Goal: Ask a question

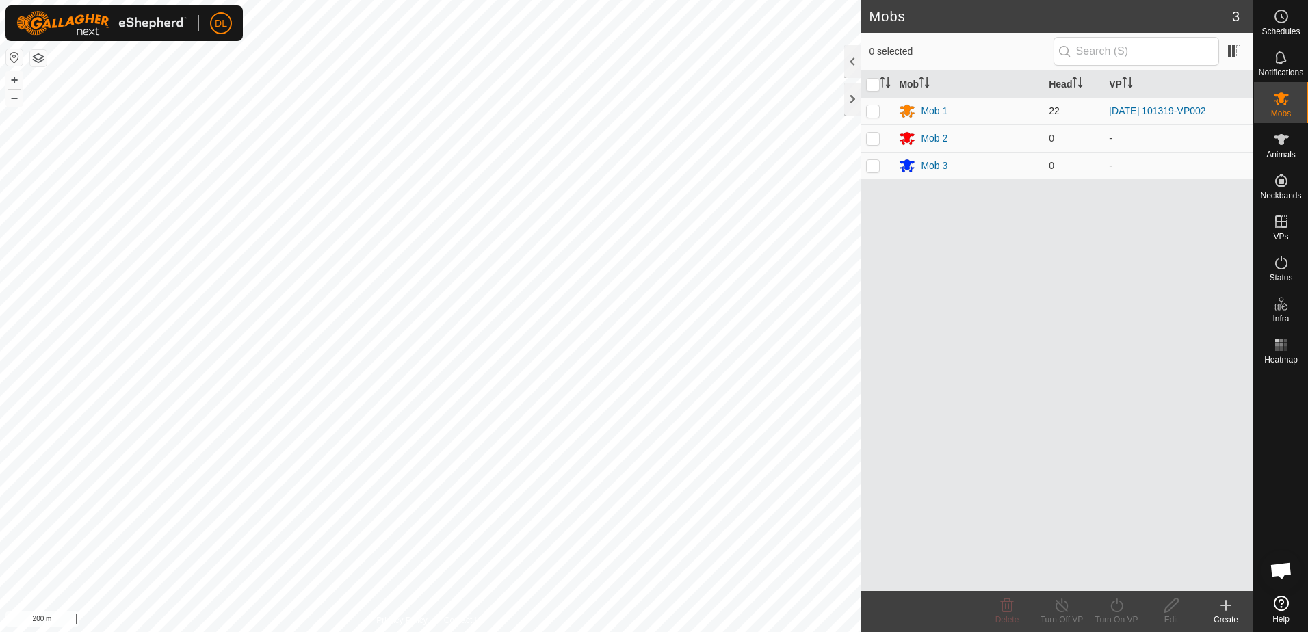
click at [876, 113] on p-checkbox at bounding box center [873, 110] width 14 height 11
checkbox input "true"
click at [1114, 610] on icon at bounding box center [1116, 605] width 12 height 14
click at [1115, 574] on link "Now" at bounding box center [1157, 575] width 135 height 27
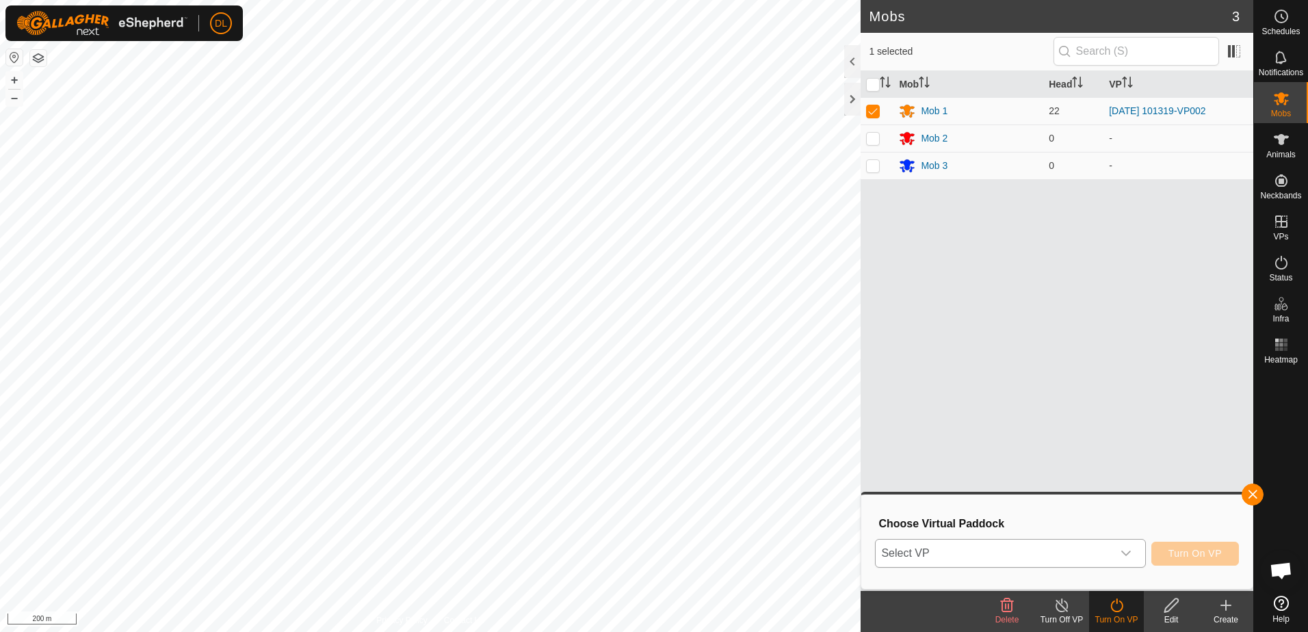
click at [1131, 552] on icon "dropdown trigger" at bounding box center [1125, 553] width 11 height 11
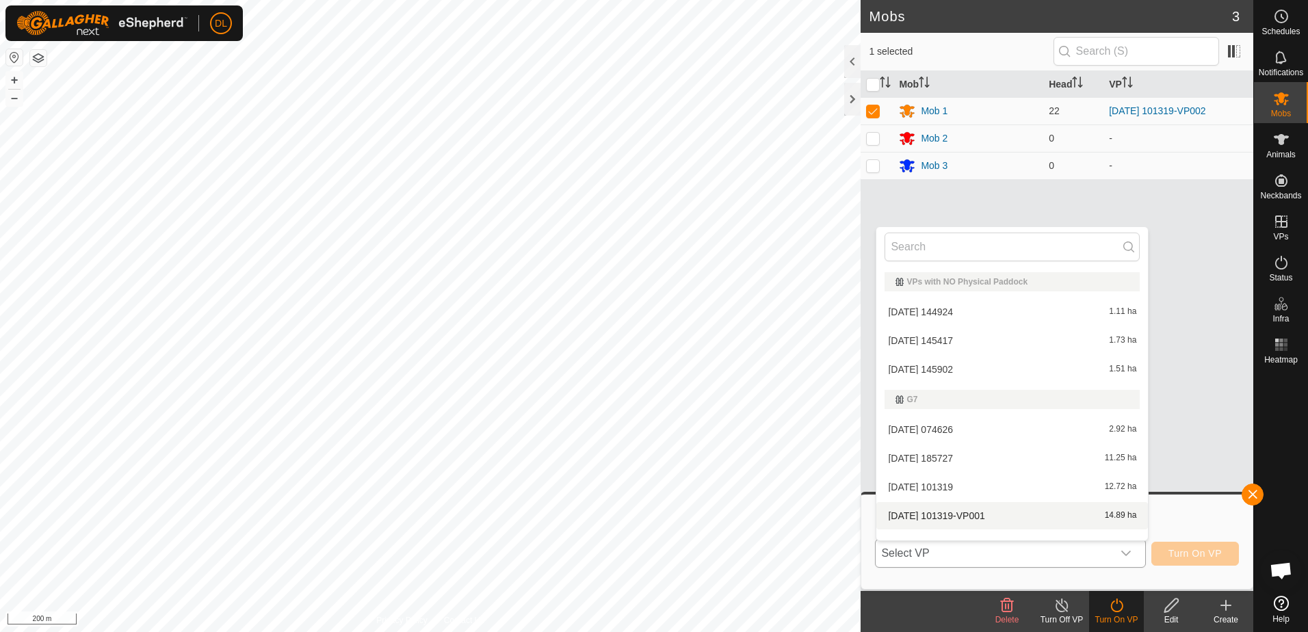
scroll to position [18, 0]
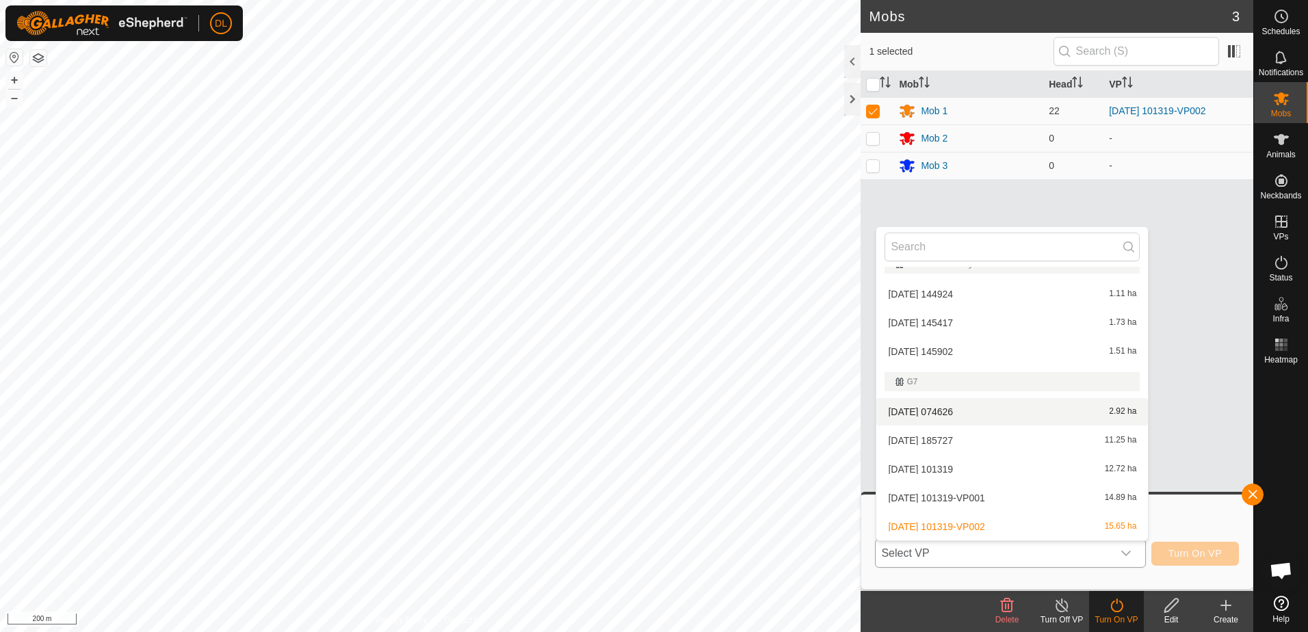
click at [962, 412] on li "[DATE] 074626 2.92 ha" at bounding box center [1012, 411] width 272 height 27
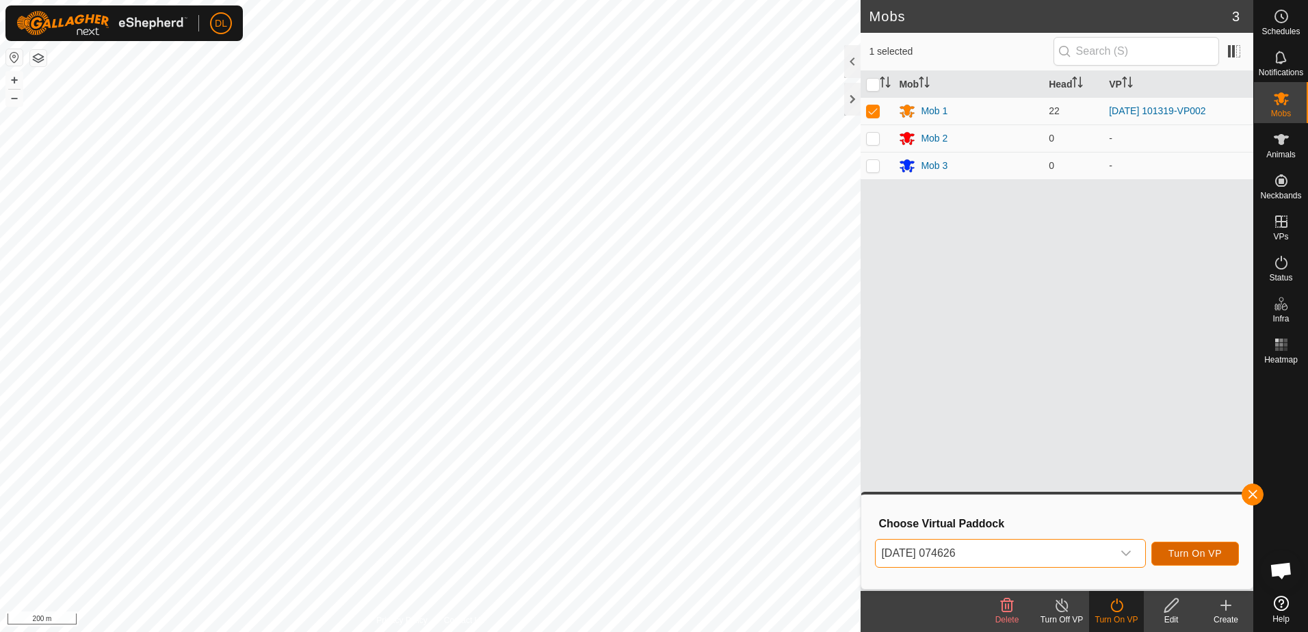
click at [1198, 552] on span "Turn On VP" at bounding box center [1194, 553] width 53 height 11
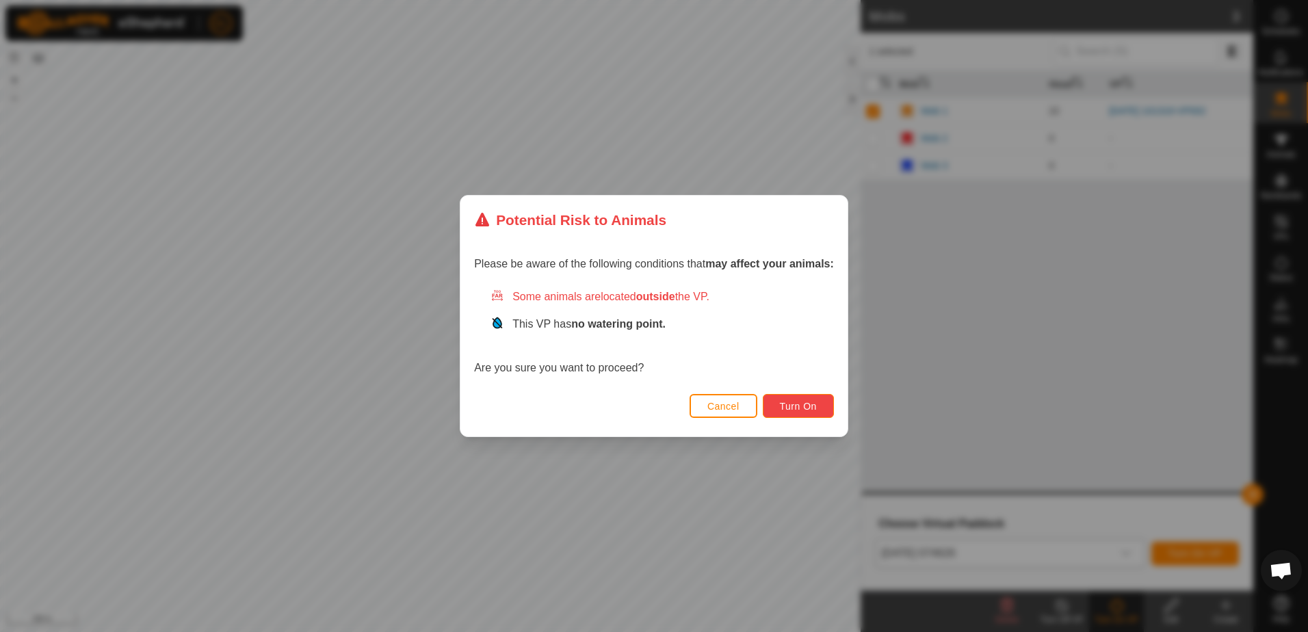
click at [806, 406] on span "Turn On" at bounding box center [798, 406] width 37 height 11
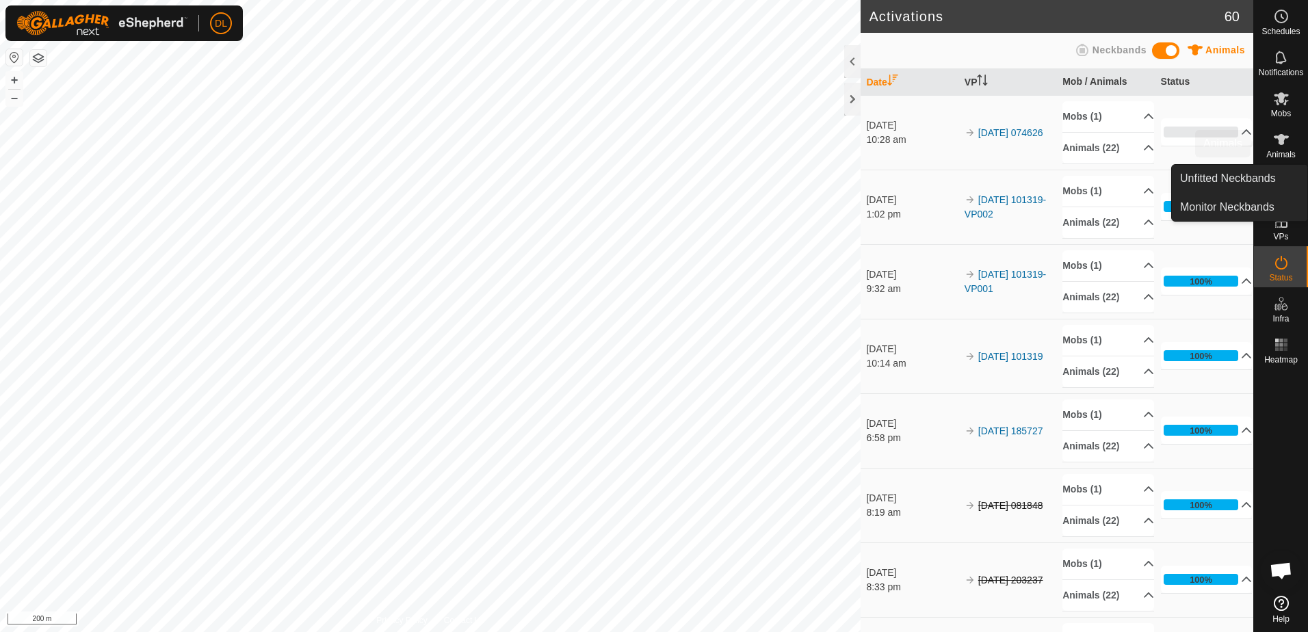
click at [1282, 145] on icon at bounding box center [1281, 139] width 16 height 16
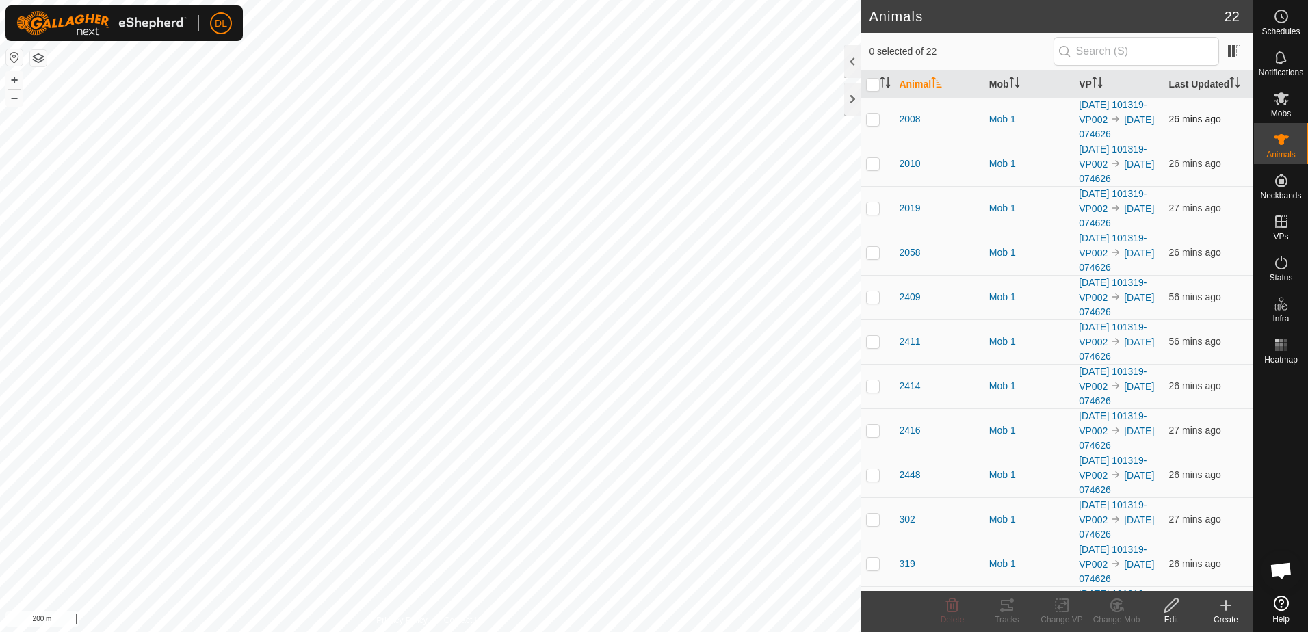
click at [1099, 120] on link "[DATE] 101319-VP002" at bounding box center [1113, 112] width 68 height 26
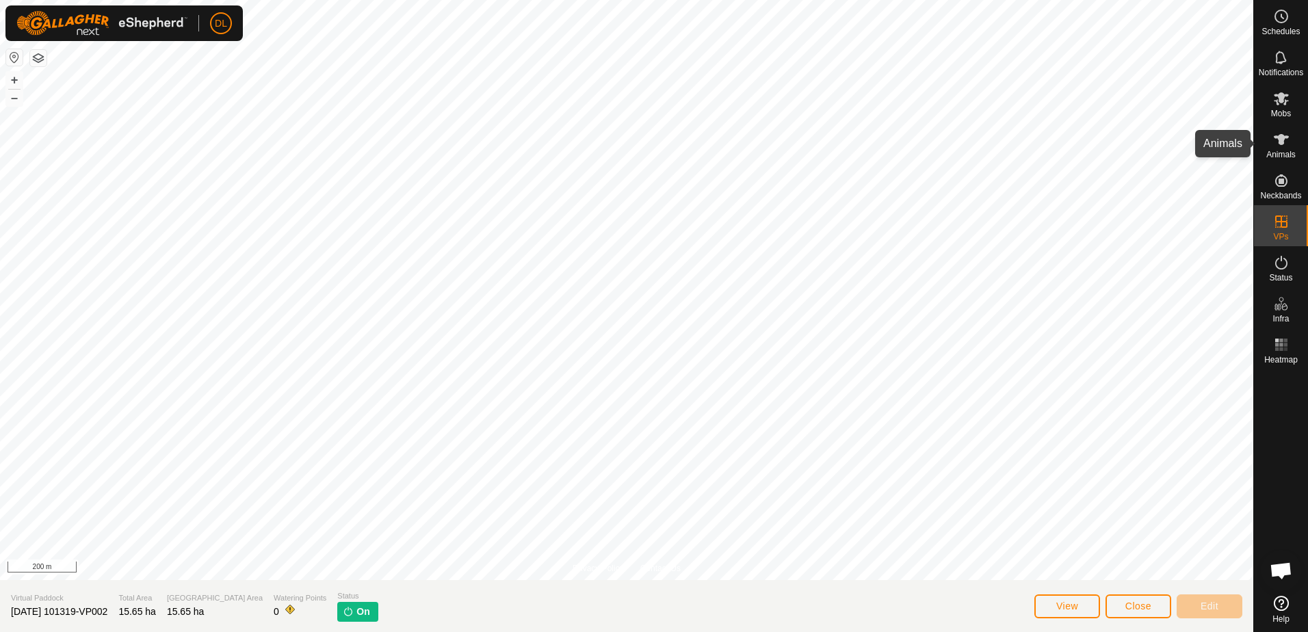
click at [1278, 137] on icon at bounding box center [1281, 139] width 15 height 11
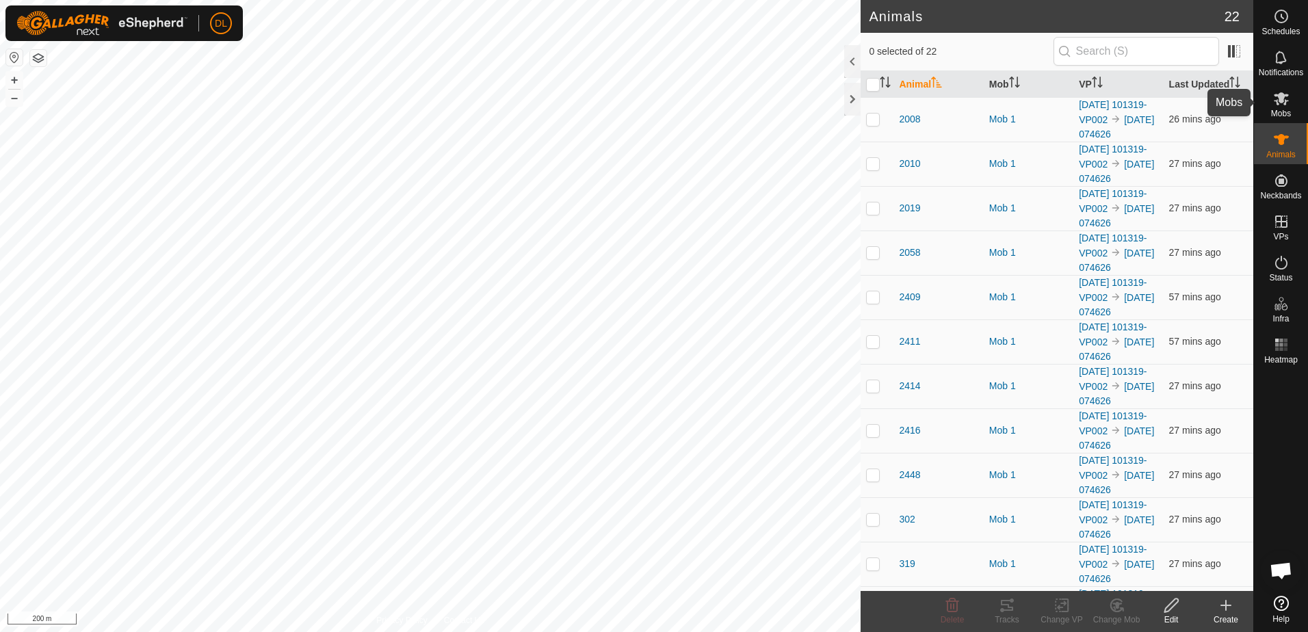
click at [1285, 102] on icon at bounding box center [1281, 98] width 15 height 13
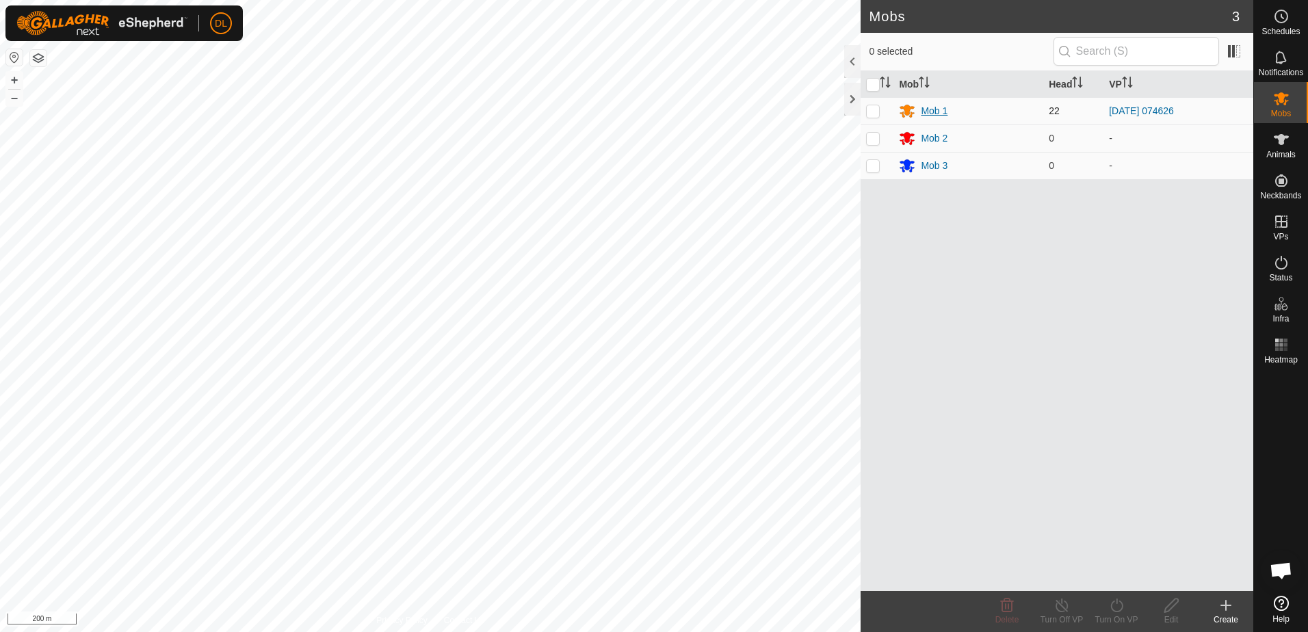
click at [935, 109] on div "Mob 1" at bounding box center [934, 111] width 27 height 14
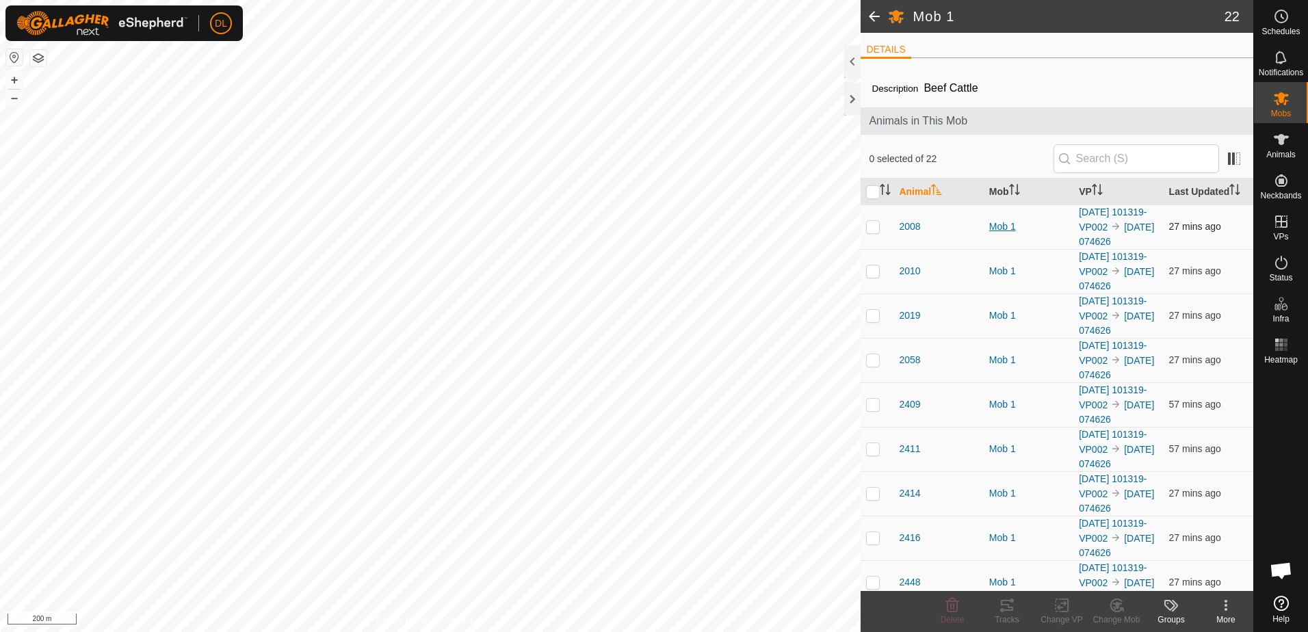
click at [1002, 232] on div "Mob 1" at bounding box center [1028, 227] width 79 height 14
click at [994, 234] on div "Mob 1" at bounding box center [1028, 227] width 79 height 14
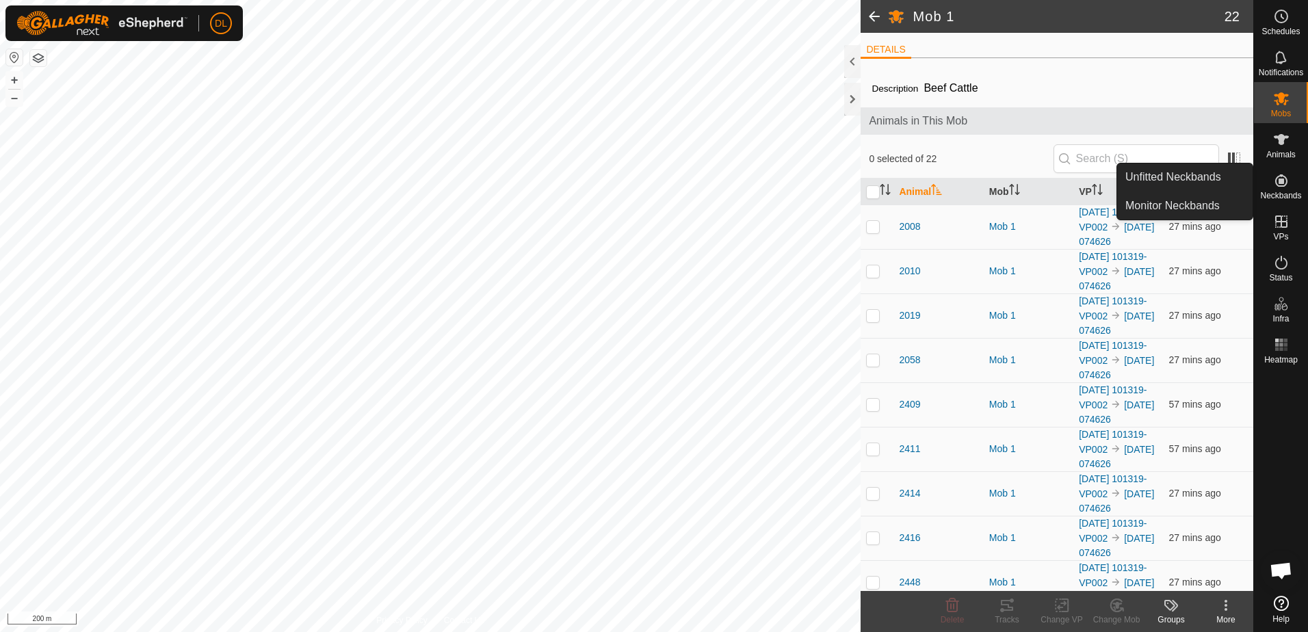
click at [1280, 184] on icon at bounding box center [1281, 180] width 12 height 12
click at [1173, 203] on link "Monitor Neckbands" at bounding box center [1184, 205] width 135 height 27
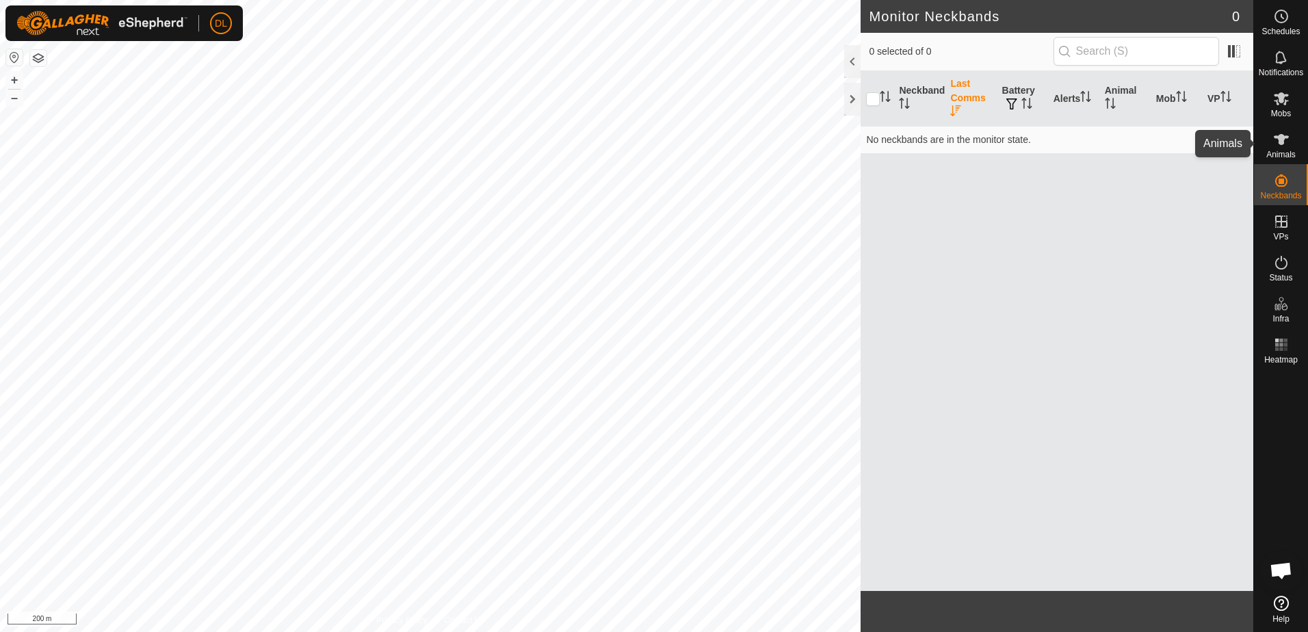
click at [1275, 146] on icon at bounding box center [1281, 139] width 16 height 16
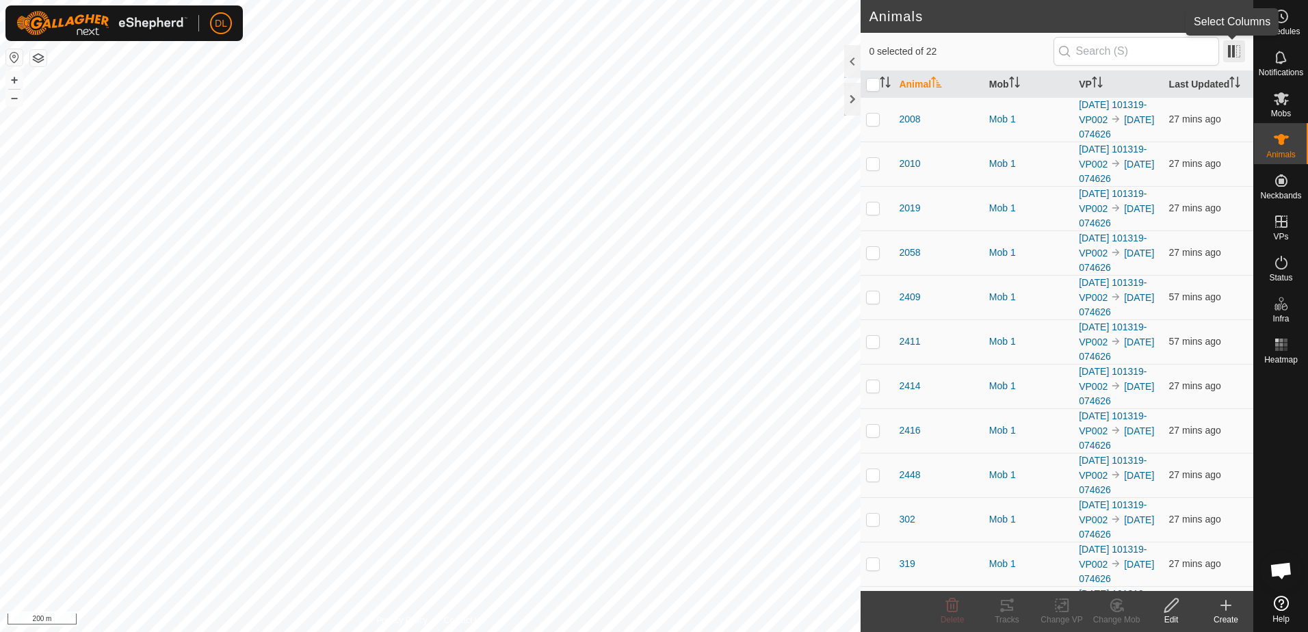
click at [1238, 50] on span at bounding box center [1234, 51] width 22 height 22
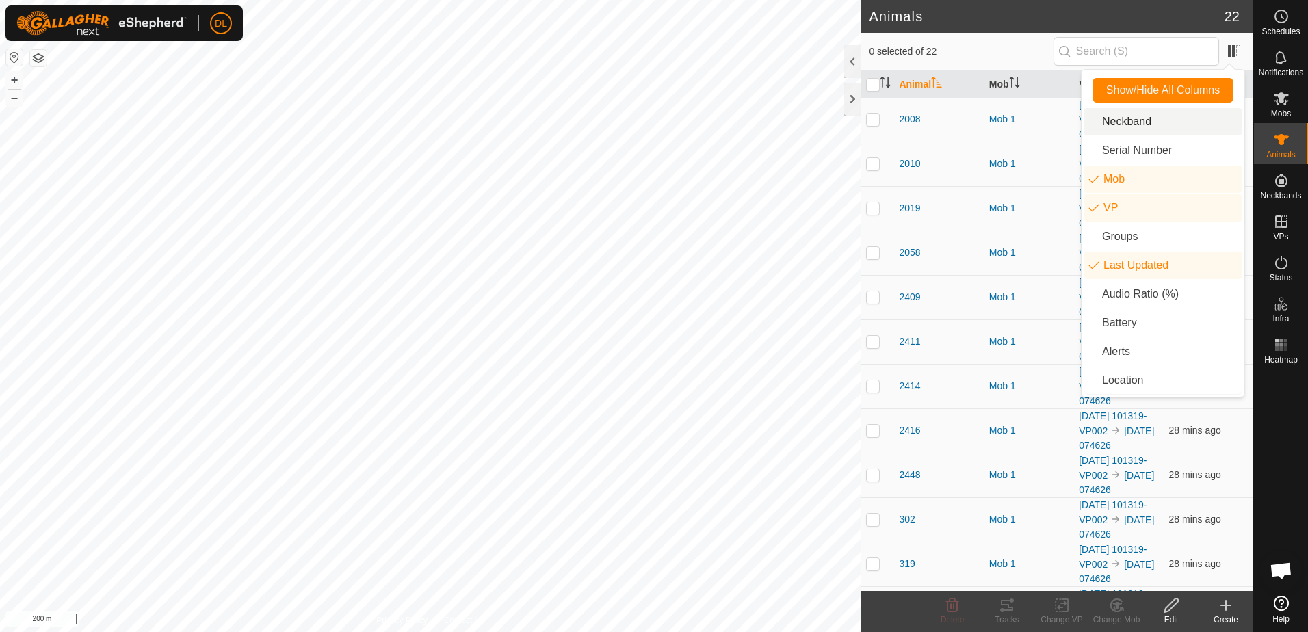
click at [1145, 124] on li "Neckband" at bounding box center [1162, 121] width 157 height 27
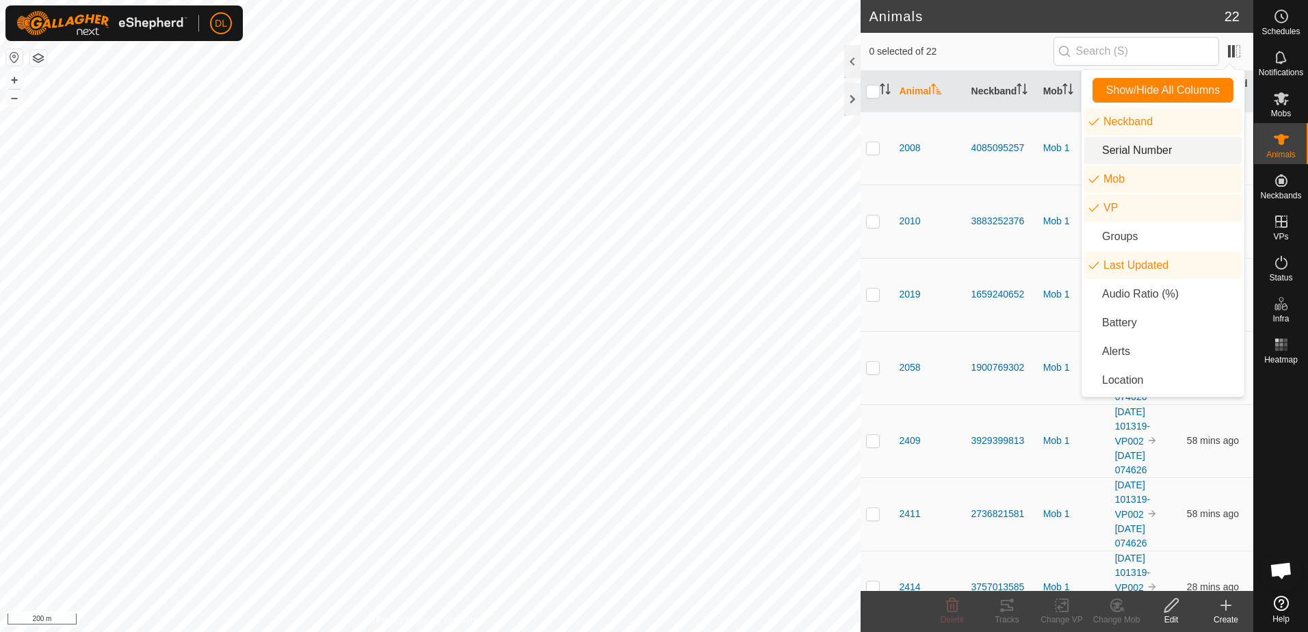
click at [1152, 151] on li "Serial Number" at bounding box center [1162, 150] width 157 height 27
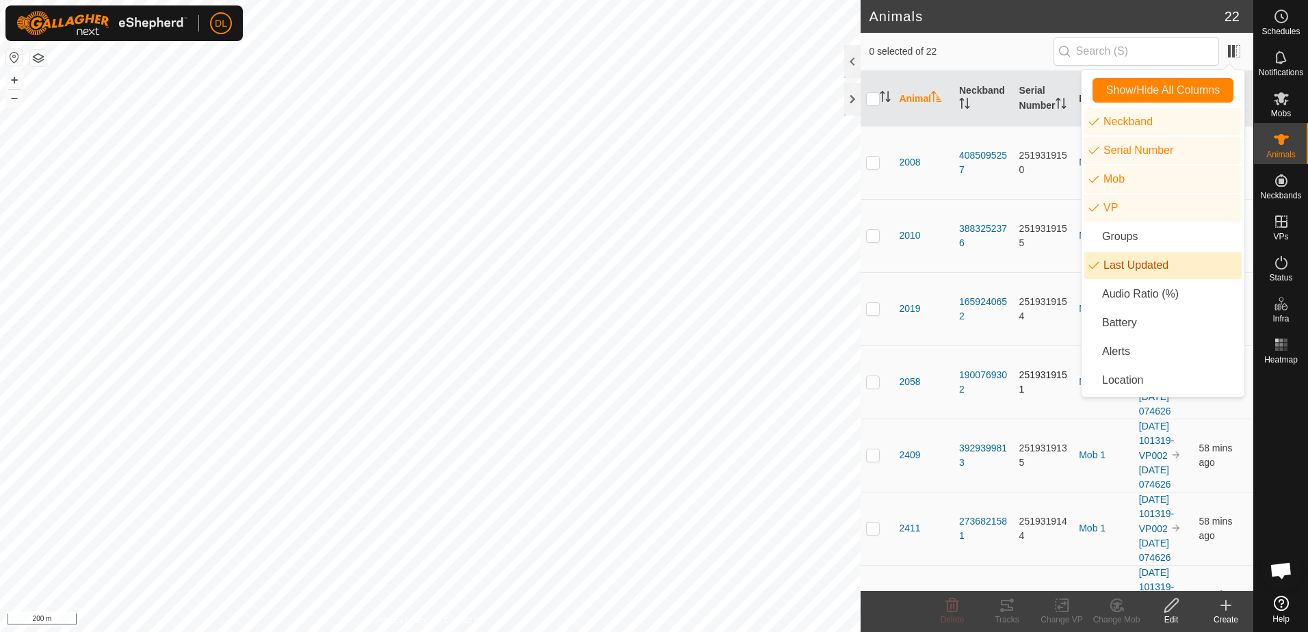
click at [935, 391] on td "2058" at bounding box center [923, 381] width 60 height 73
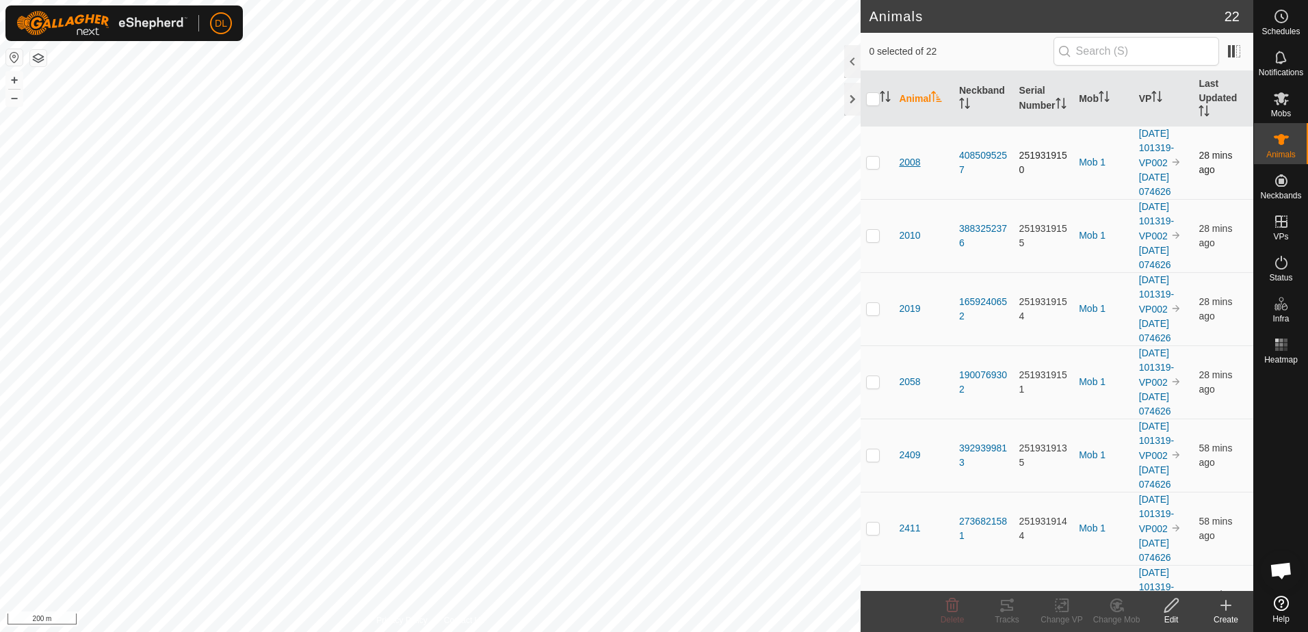
click at [910, 168] on span "2008" at bounding box center [909, 162] width 21 height 14
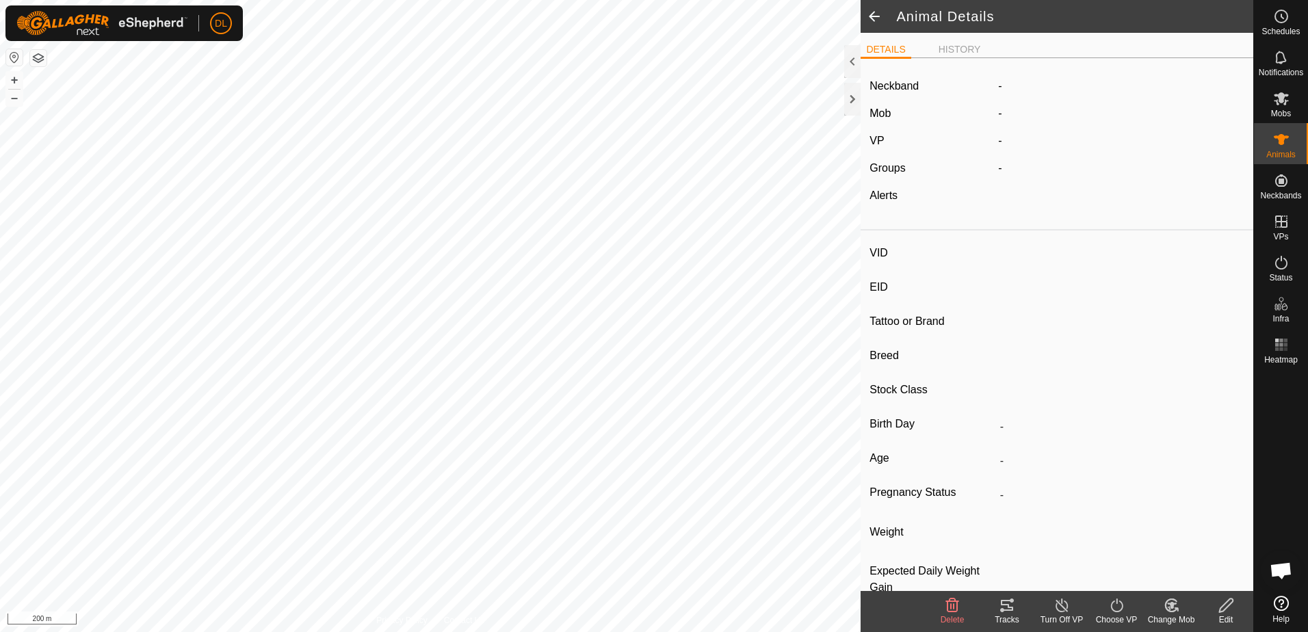
type input "2008"
type input "-"
type input "Blue Tag"
type input "Black"
type input "-"
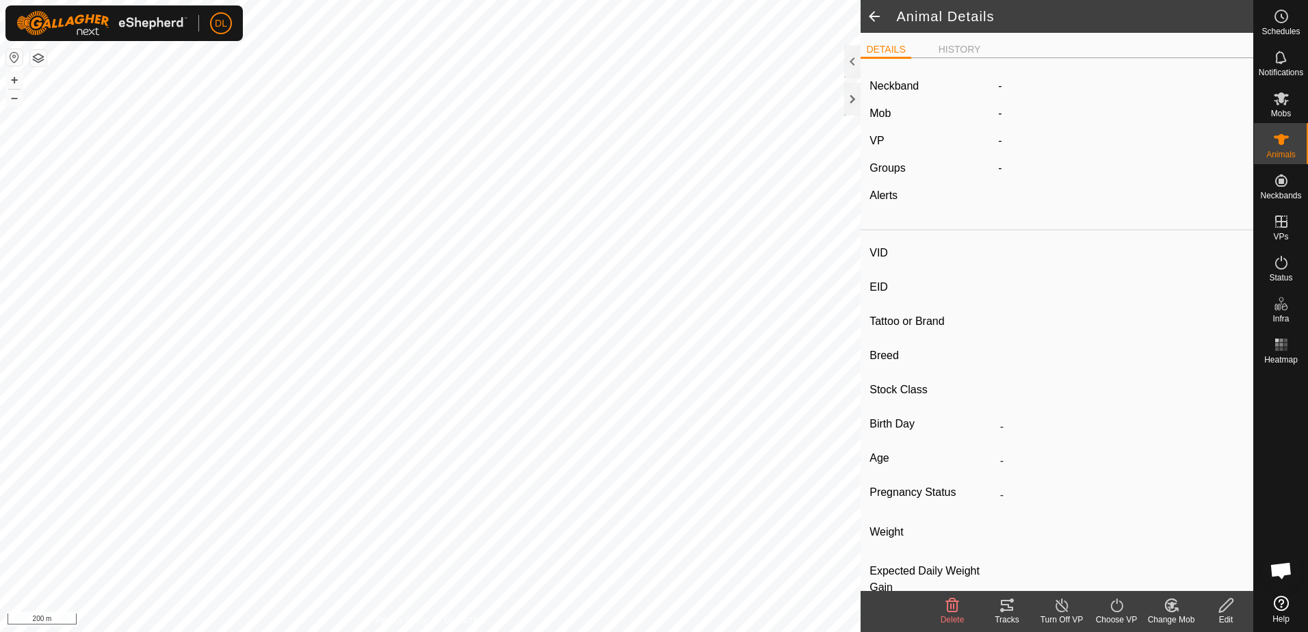
type input "0 kg"
type input "-"
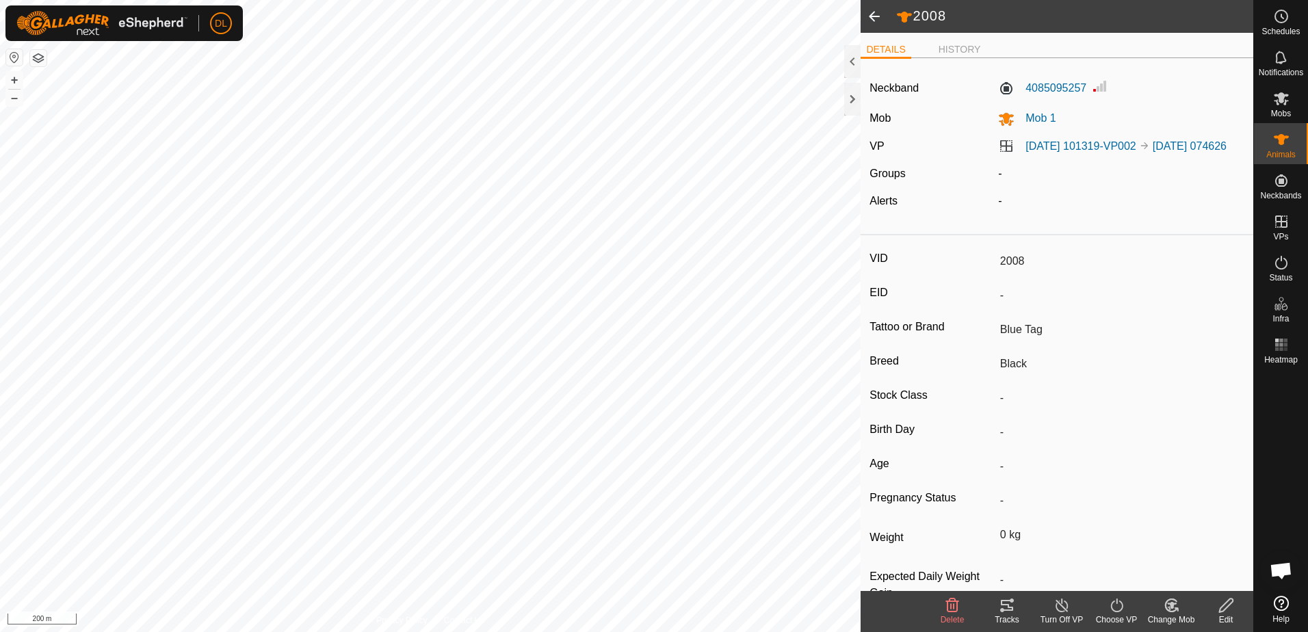
click at [871, 17] on span at bounding box center [873, 16] width 27 height 33
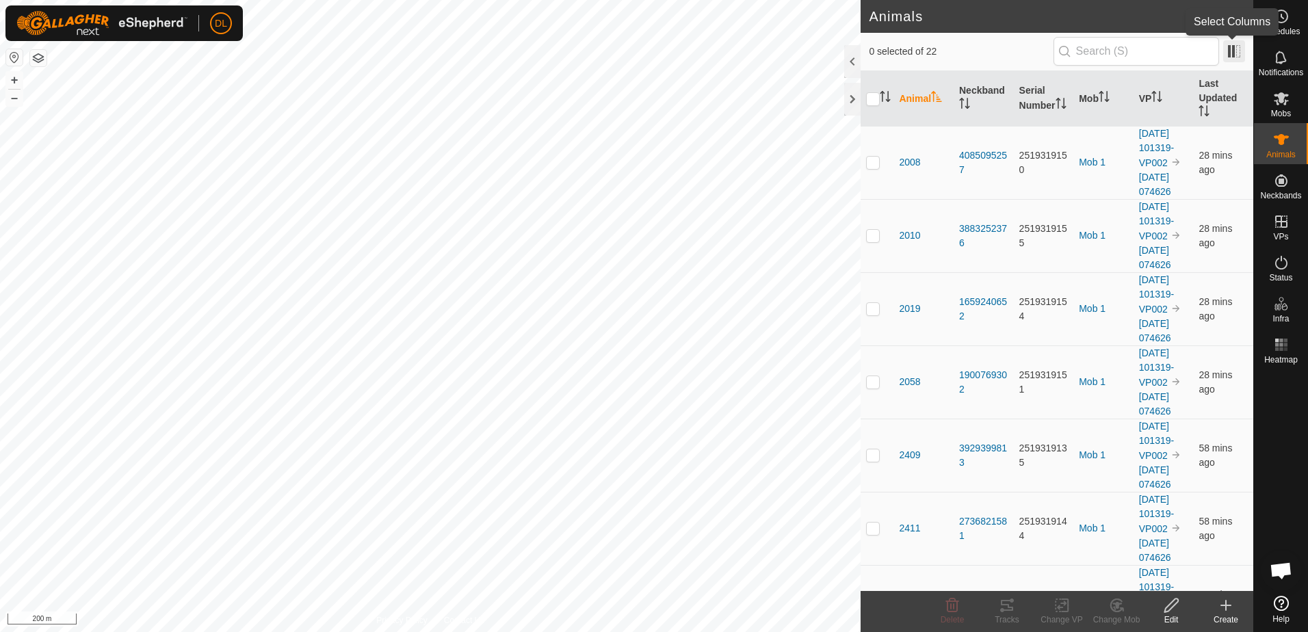
click at [1234, 55] on span at bounding box center [1234, 51] width 22 height 22
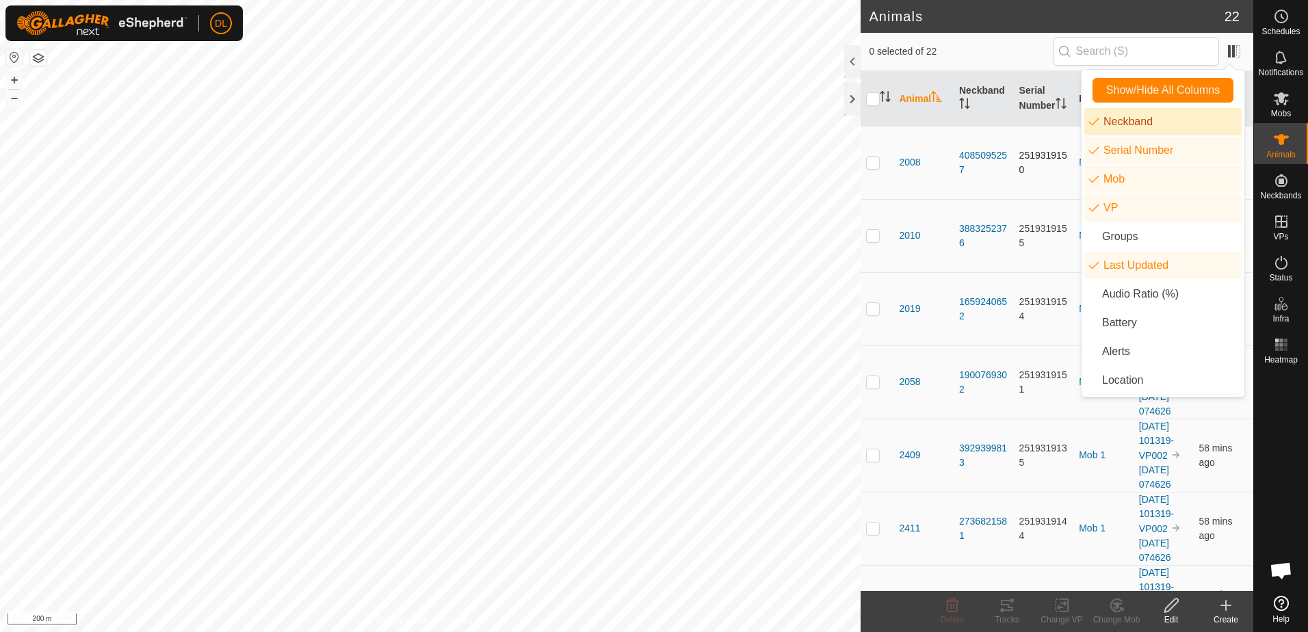
click at [945, 139] on td "2008" at bounding box center [923, 162] width 60 height 73
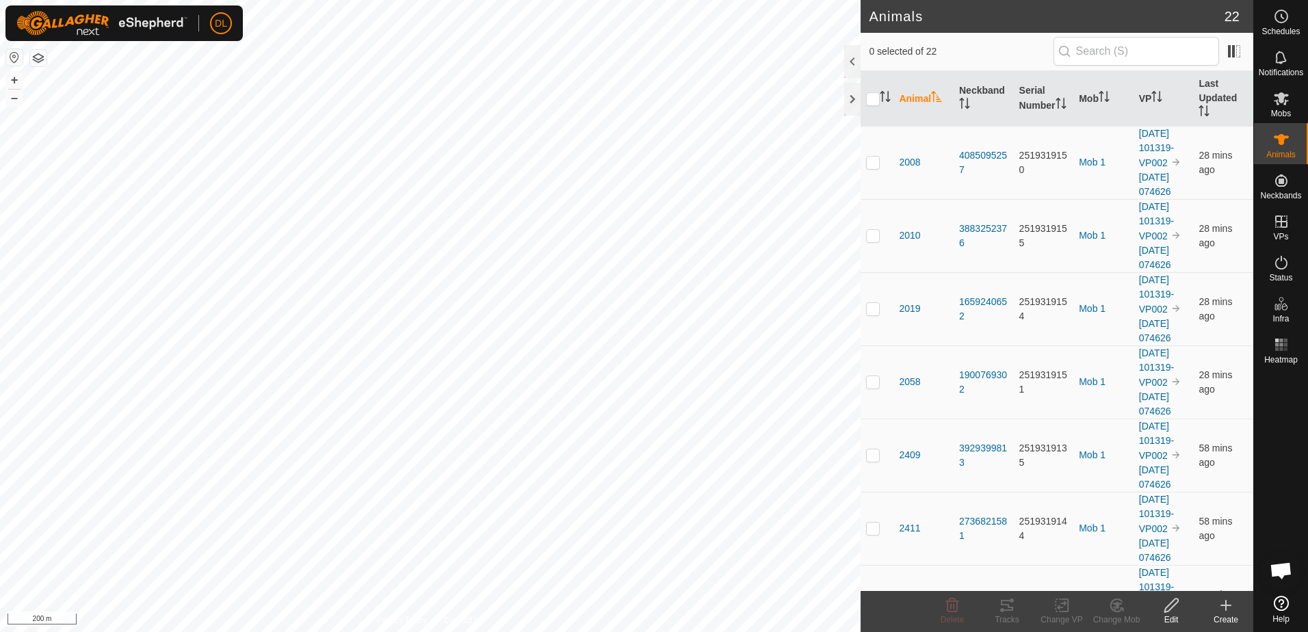
click at [1281, 569] on span "Open chat" at bounding box center [1280, 571] width 23 height 19
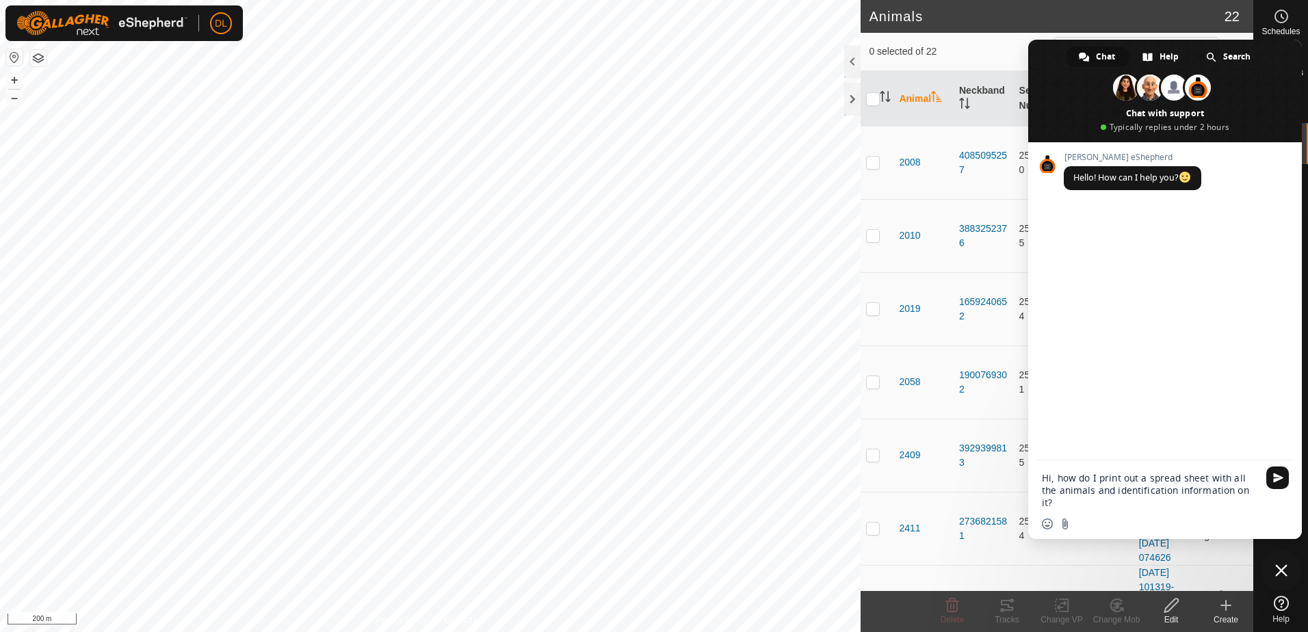
click at [1243, 490] on textarea "Hi, how do I print out a spread sheet with all the animals and identification i…" at bounding box center [1150, 490] width 216 height 37
type textarea "Hi, how do I print out a spread sheet with all the animals and identification i…"
click at [1273, 478] on span "Send" at bounding box center [1278, 478] width 10 height 10
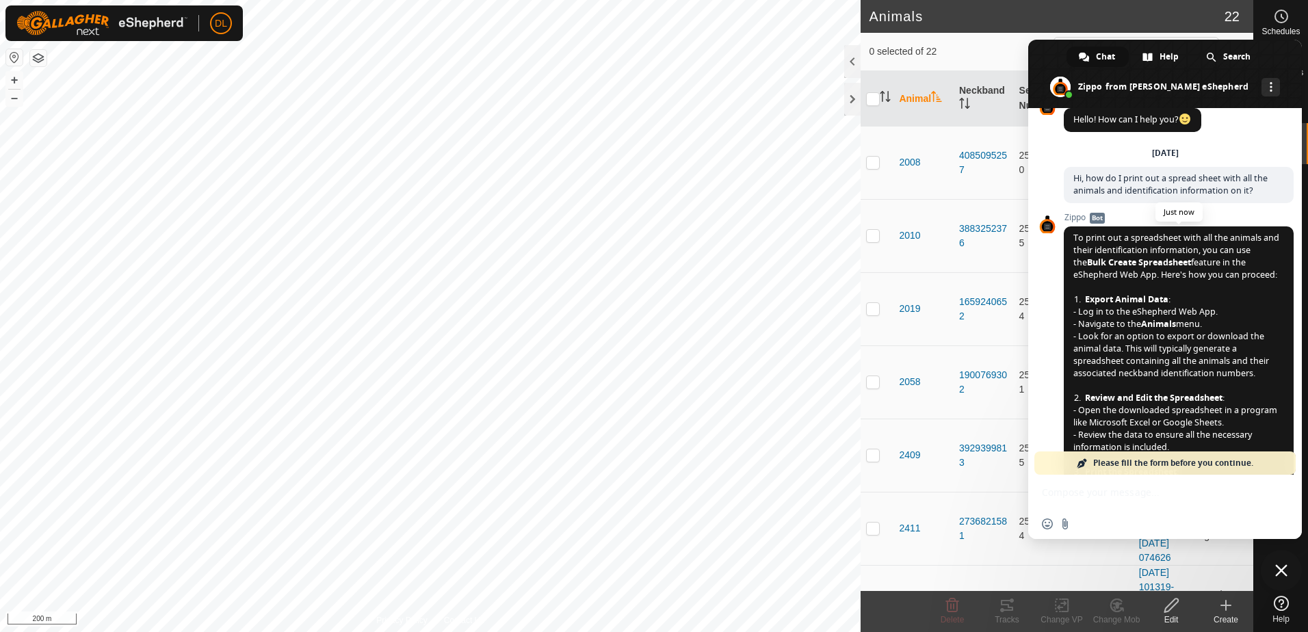
scroll to position [92, 0]
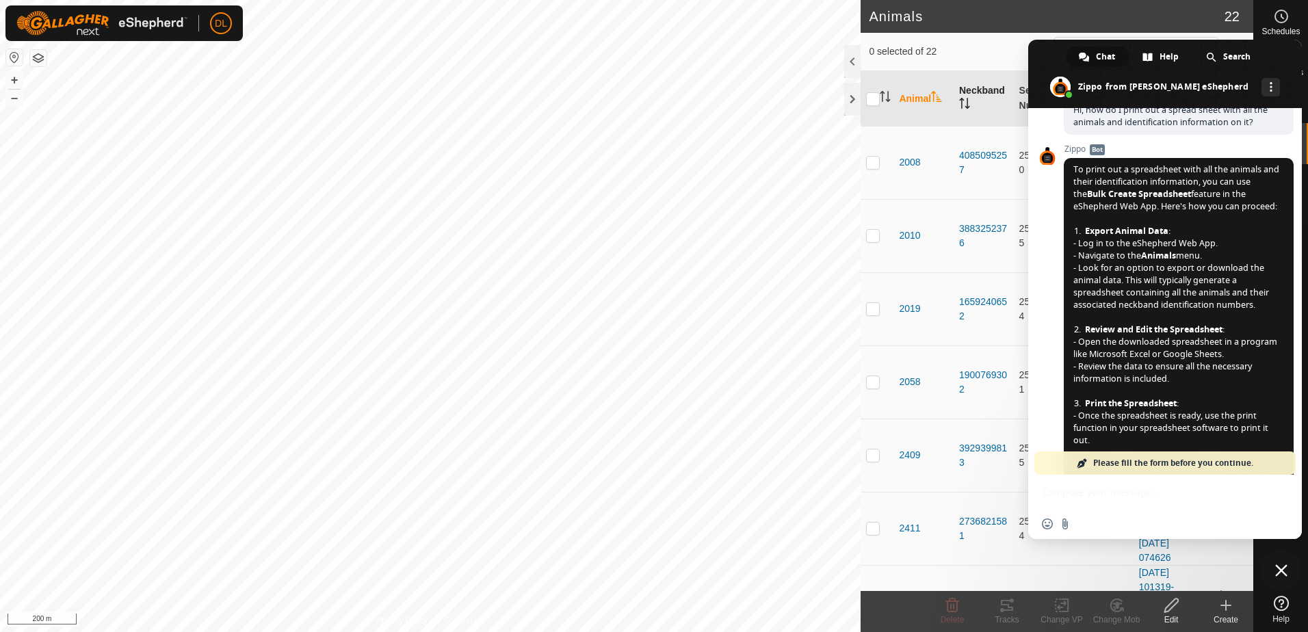
drag, startPoint x: 1285, startPoint y: 51, endPoint x: 955, endPoint y: 102, distance: 334.2
click at [955, 102] on body "DL Schedules Notifications Mobs Animals Neckbands VPs Status Infra Heatmap Help…" at bounding box center [654, 316] width 1308 height 632
drag, startPoint x: 1045, startPoint y: 51, endPoint x: 986, endPoint y: 231, distance: 189.5
click at [986, 231] on body "DL Schedules Notifications Mobs Animals Neckbands VPs Status Infra Heatmap Help…" at bounding box center [654, 316] width 1308 height 632
click at [1301, 554] on div at bounding box center [1281, 479] width 54 height 221
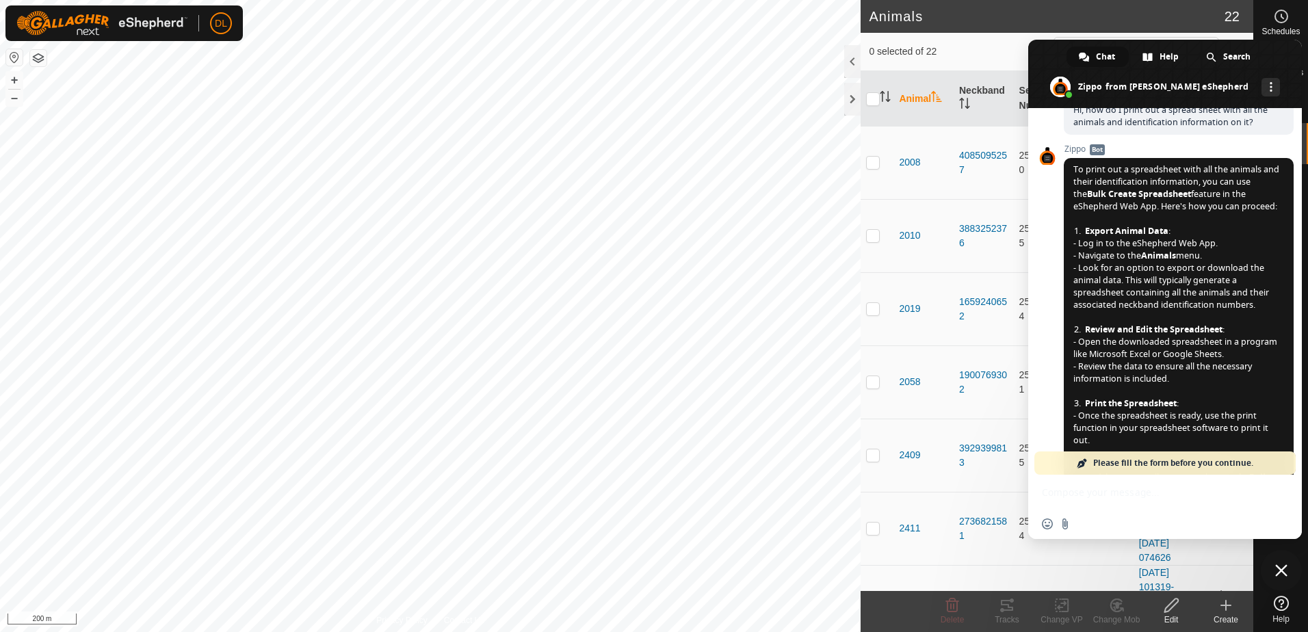
drag, startPoint x: 1295, startPoint y: 54, endPoint x: 1300, endPoint y: 96, distance: 42.1
click at [1300, 96] on span at bounding box center [1165, 74] width 274 height 68
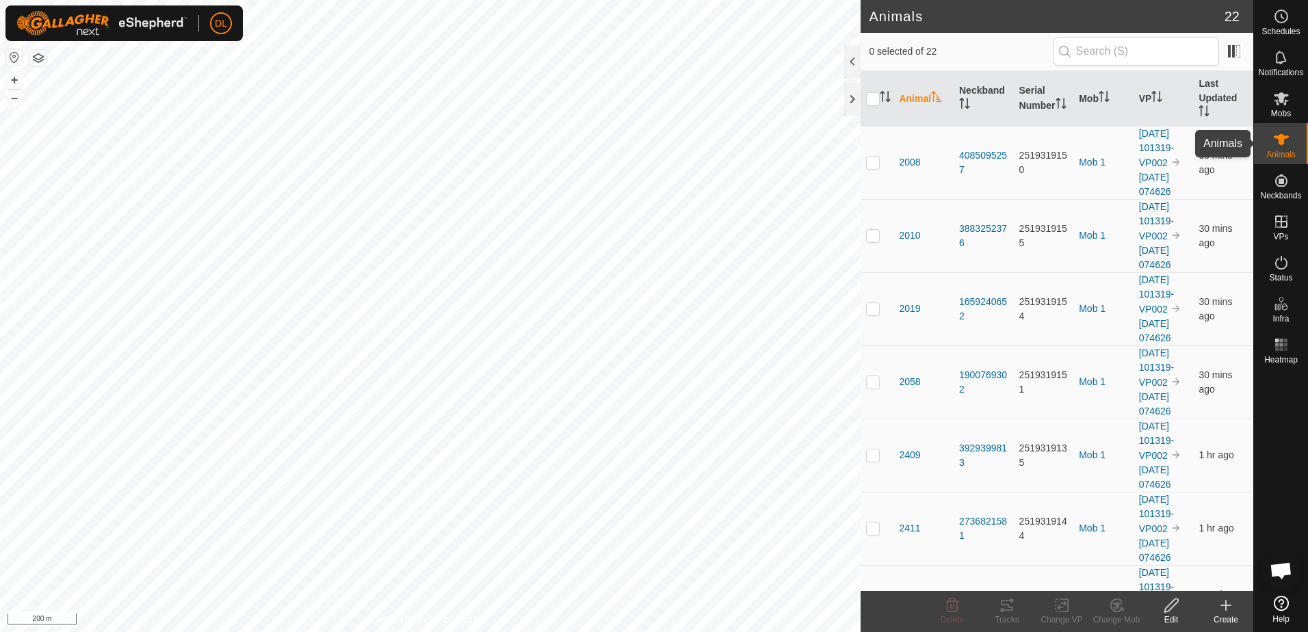
click at [1284, 142] on icon at bounding box center [1281, 139] width 16 height 16
click at [1221, 605] on icon at bounding box center [1226, 605] width 10 height 0
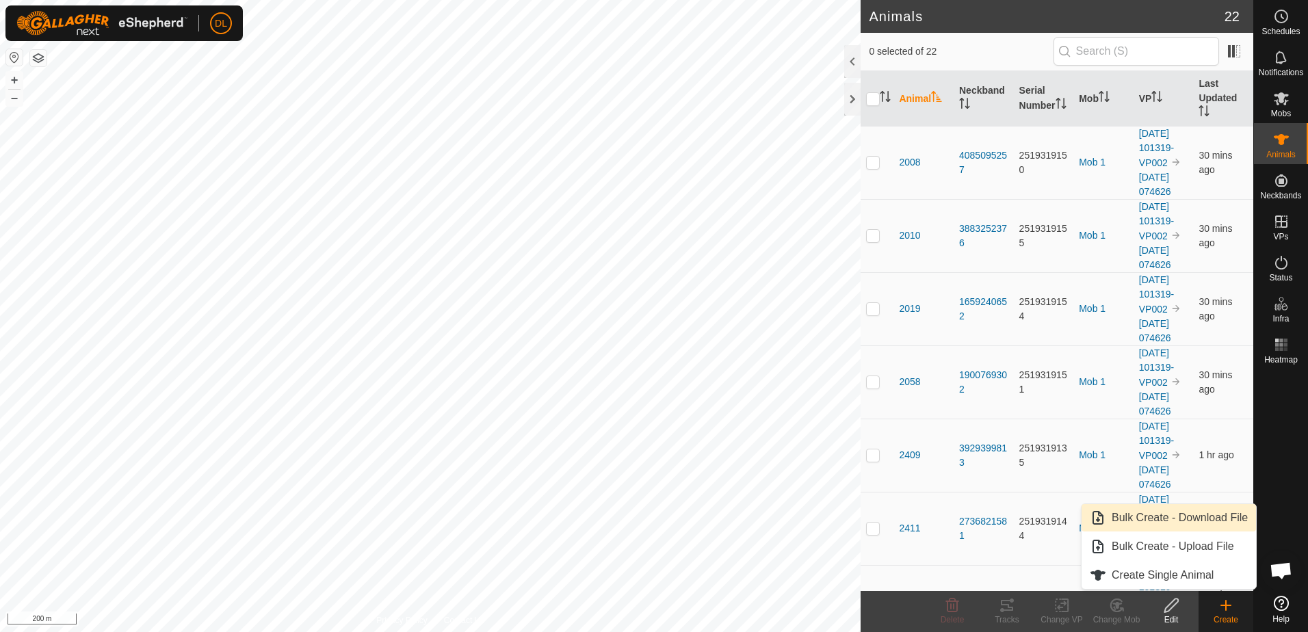
click at [1165, 518] on link "Bulk Create - Download File" at bounding box center [1168, 517] width 174 height 27
